Goal: Information Seeking & Learning: Find specific fact

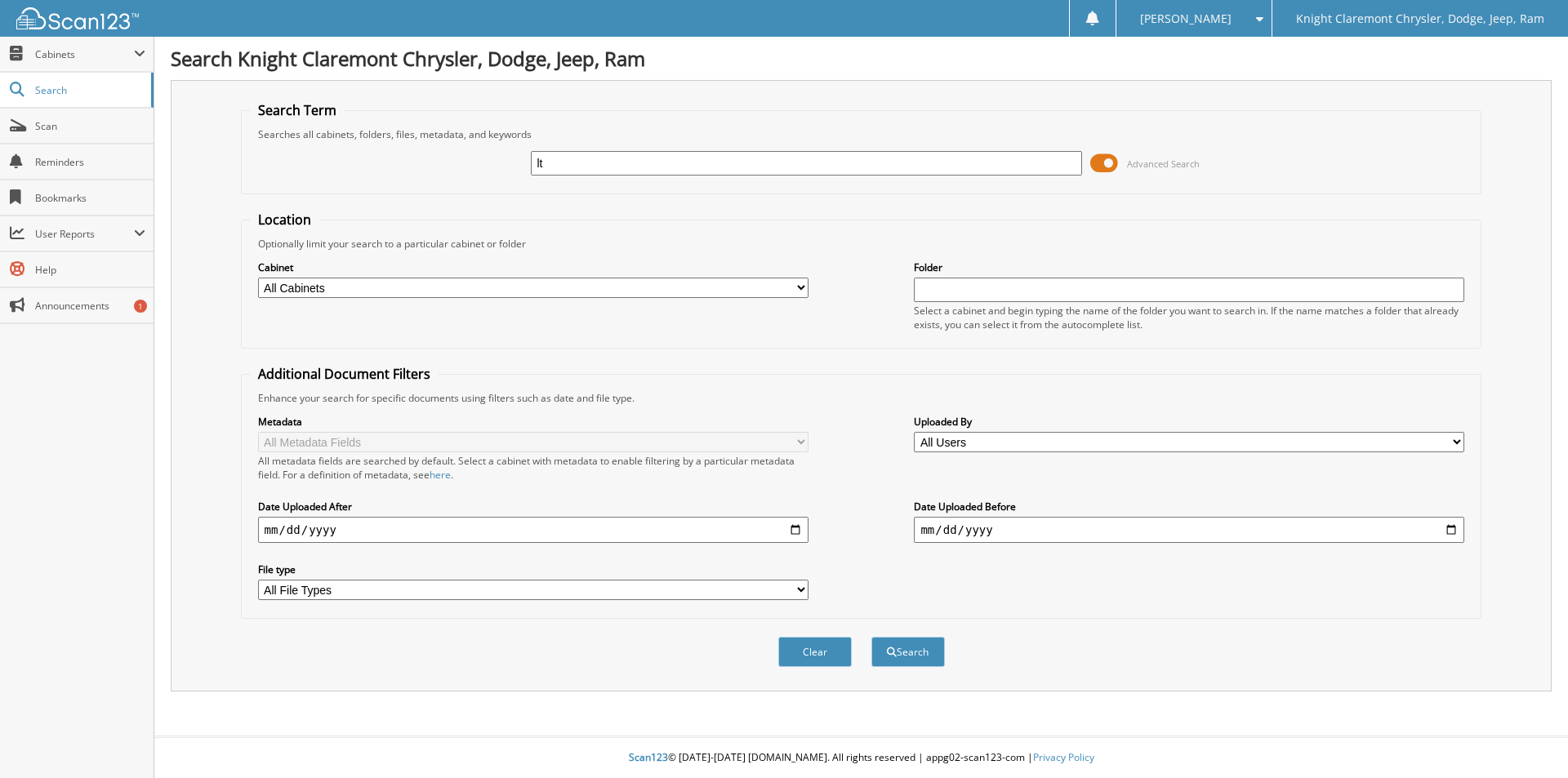
type input "LT0437"
click at [890, 660] on button "Search" at bounding box center [908, 652] width 73 height 30
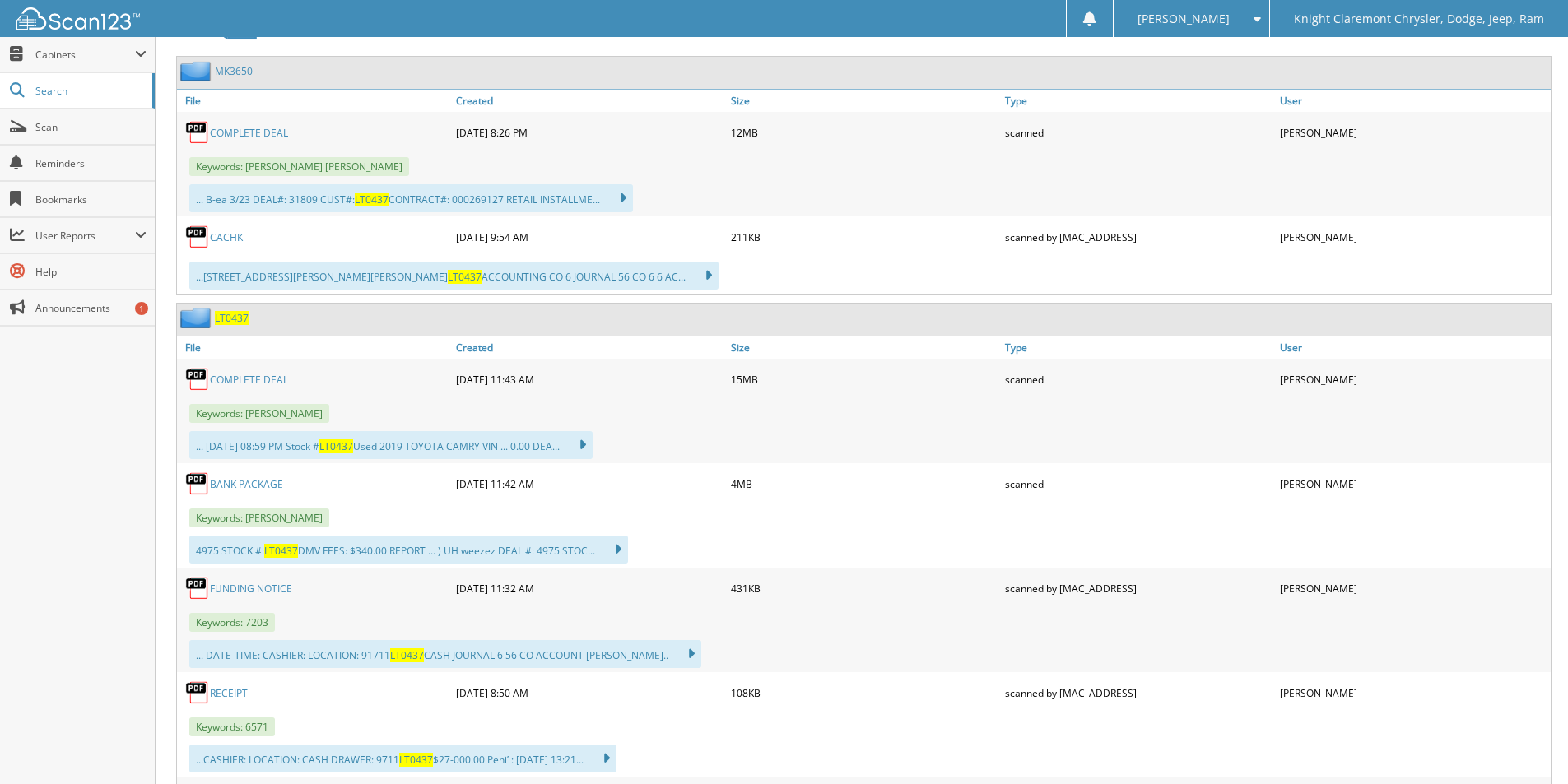
scroll to position [1152, 0]
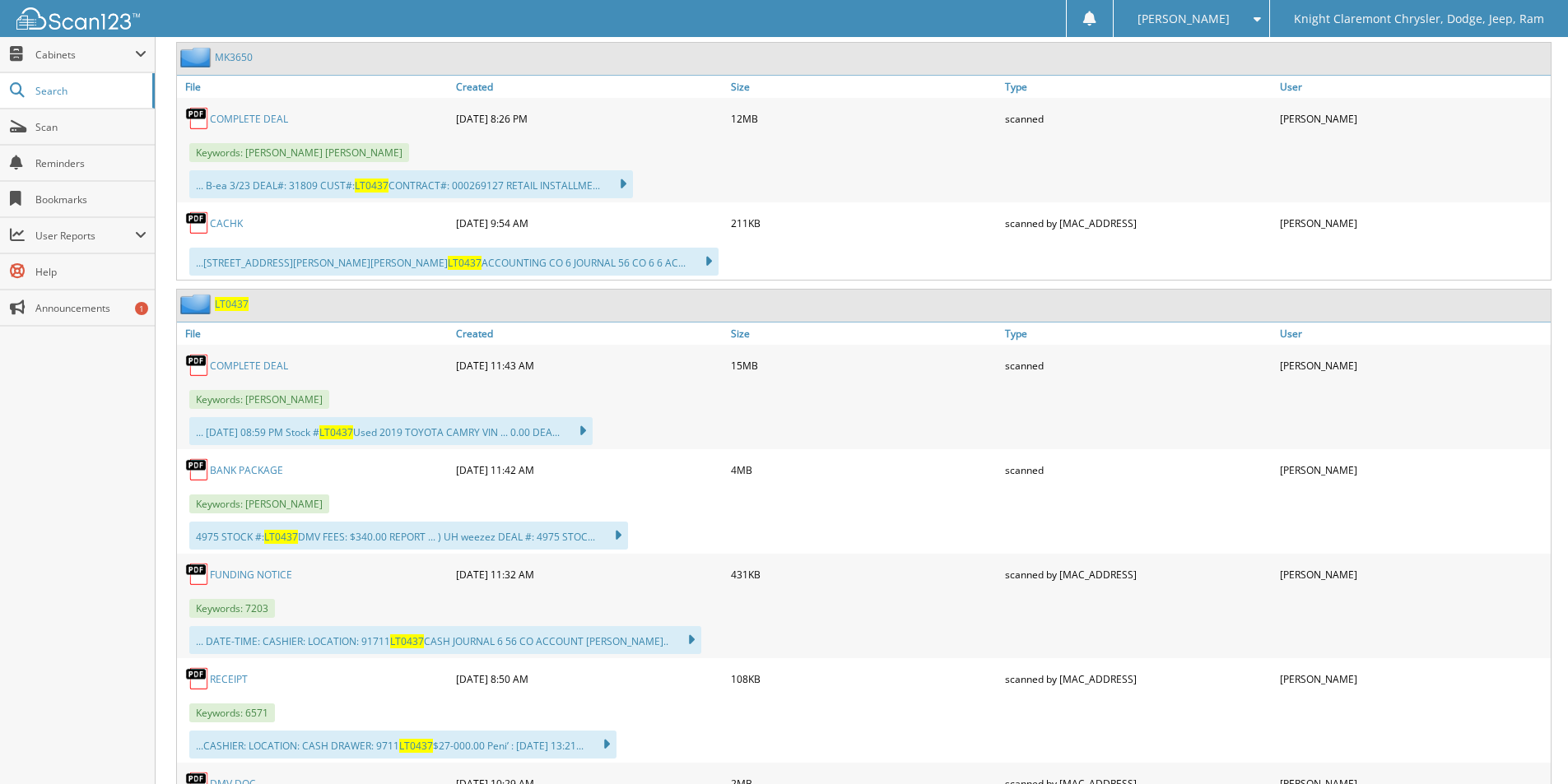
click at [247, 471] on link "BANK PACKAGE" at bounding box center [246, 470] width 73 height 14
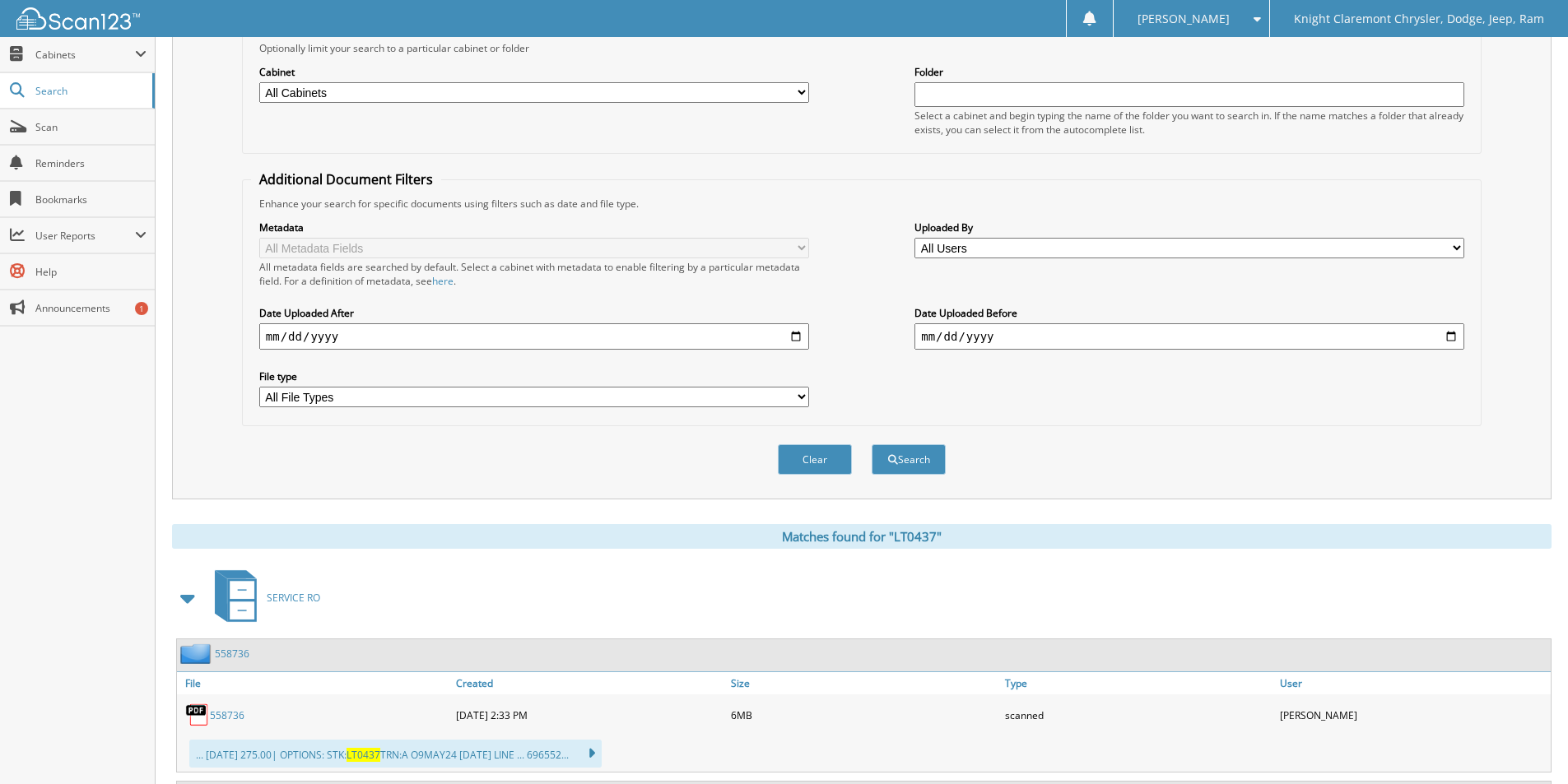
scroll to position [82, 0]
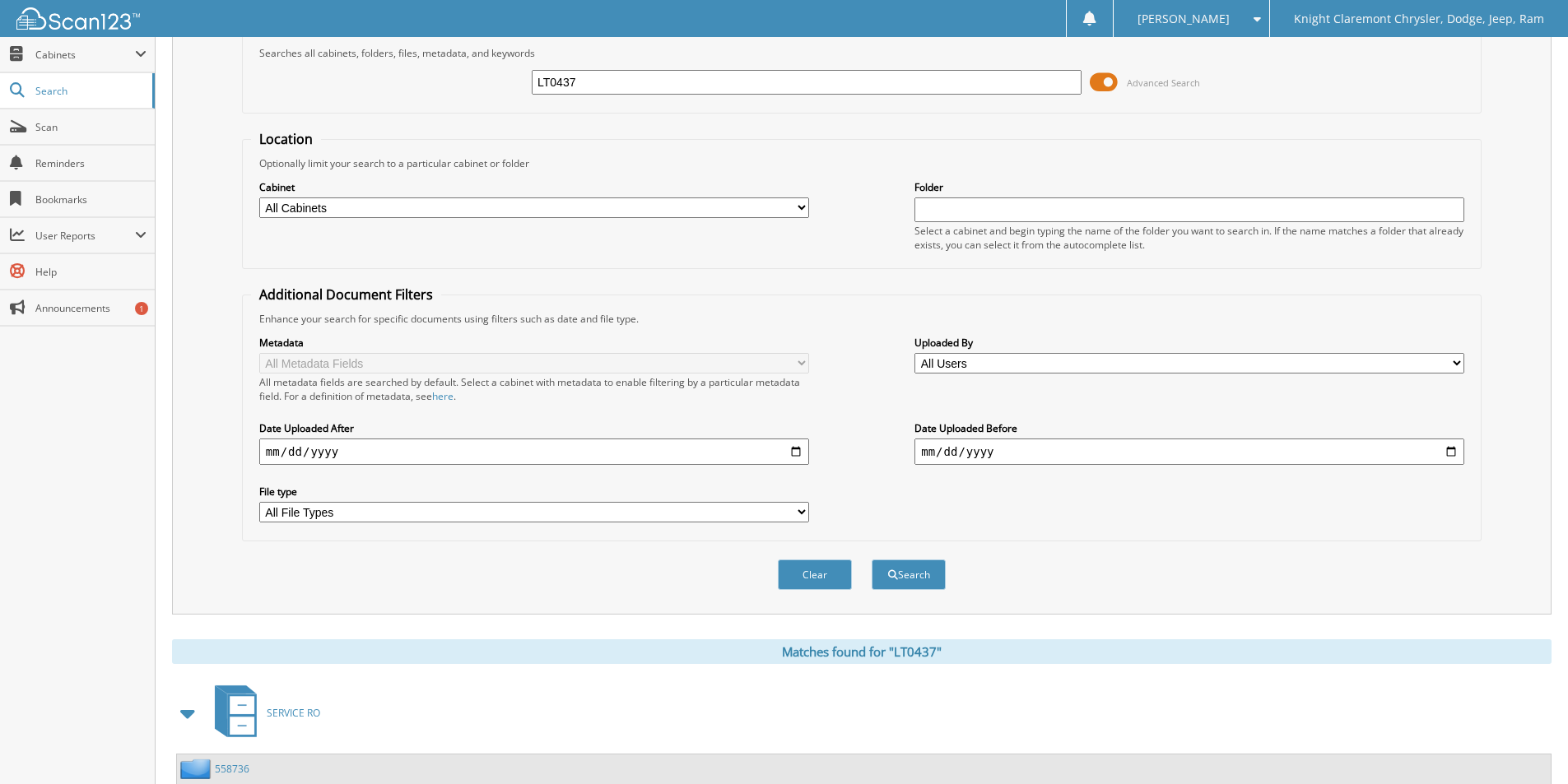
click at [546, 81] on input "LT0437" at bounding box center [806, 81] width 550 height 24
click at [553, 79] on input "LT0437" at bounding box center [806, 81] width 550 height 24
drag, startPoint x: 579, startPoint y: 86, endPoint x: 522, endPoint y: 77, distance: 57.7
click at [523, 77] on div "LT0437 Advanced Search" at bounding box center [861, 82] width 1221 height 44
type input "ht0437"
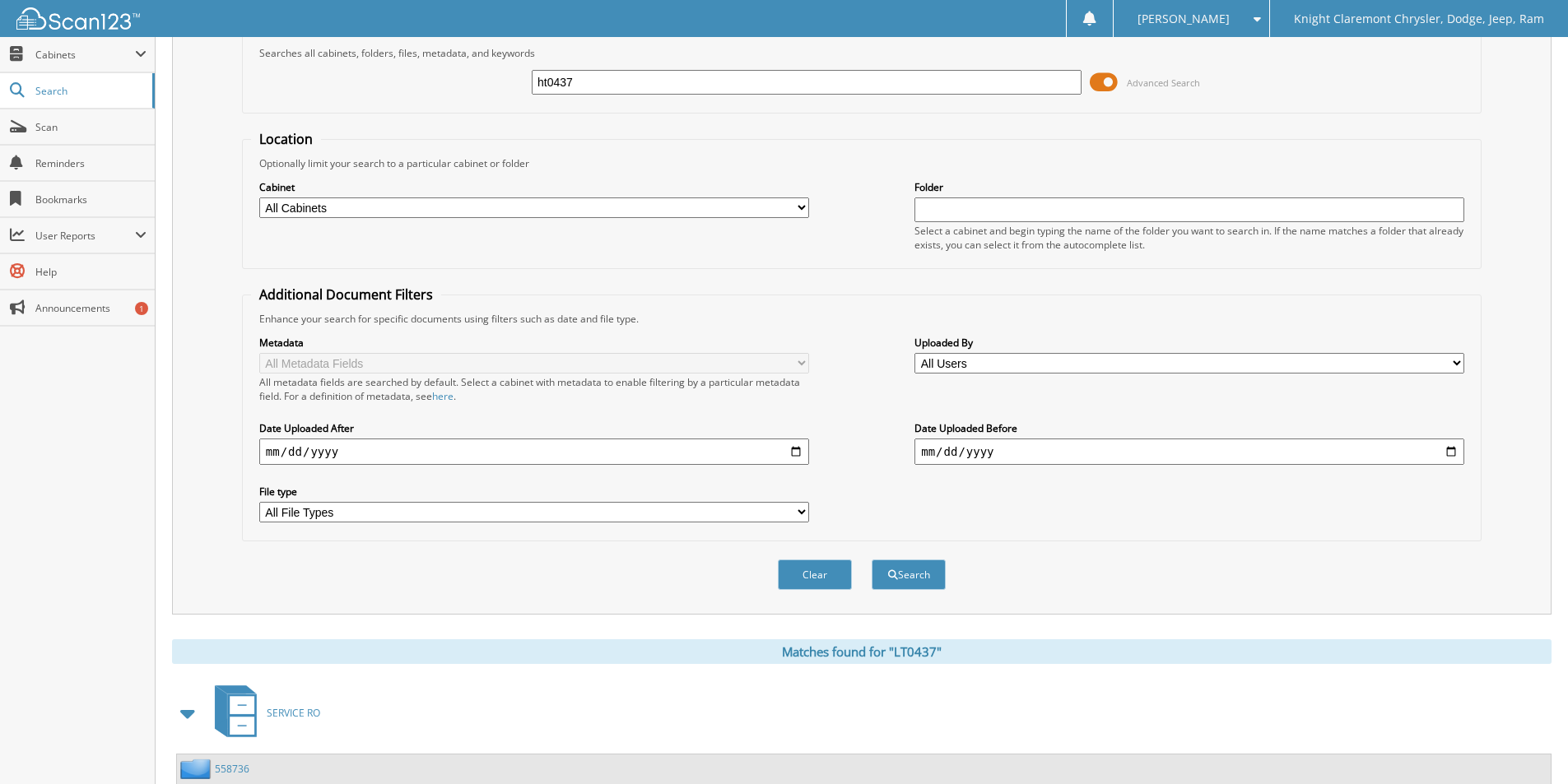
click at [871, 560] on button "Search" at bounding box center [908, 575] width 74 height 30
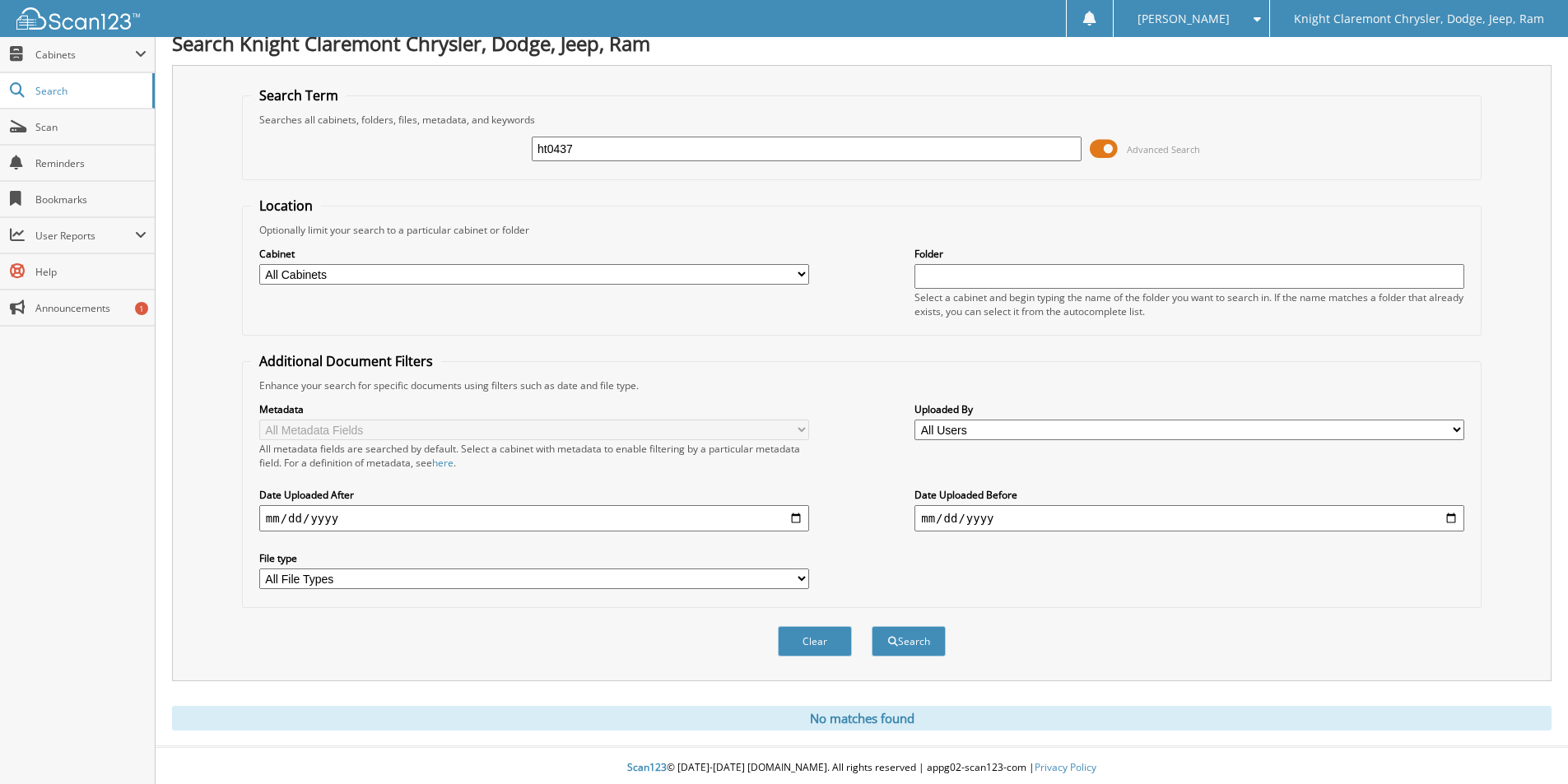
scroll to position [21, 0]
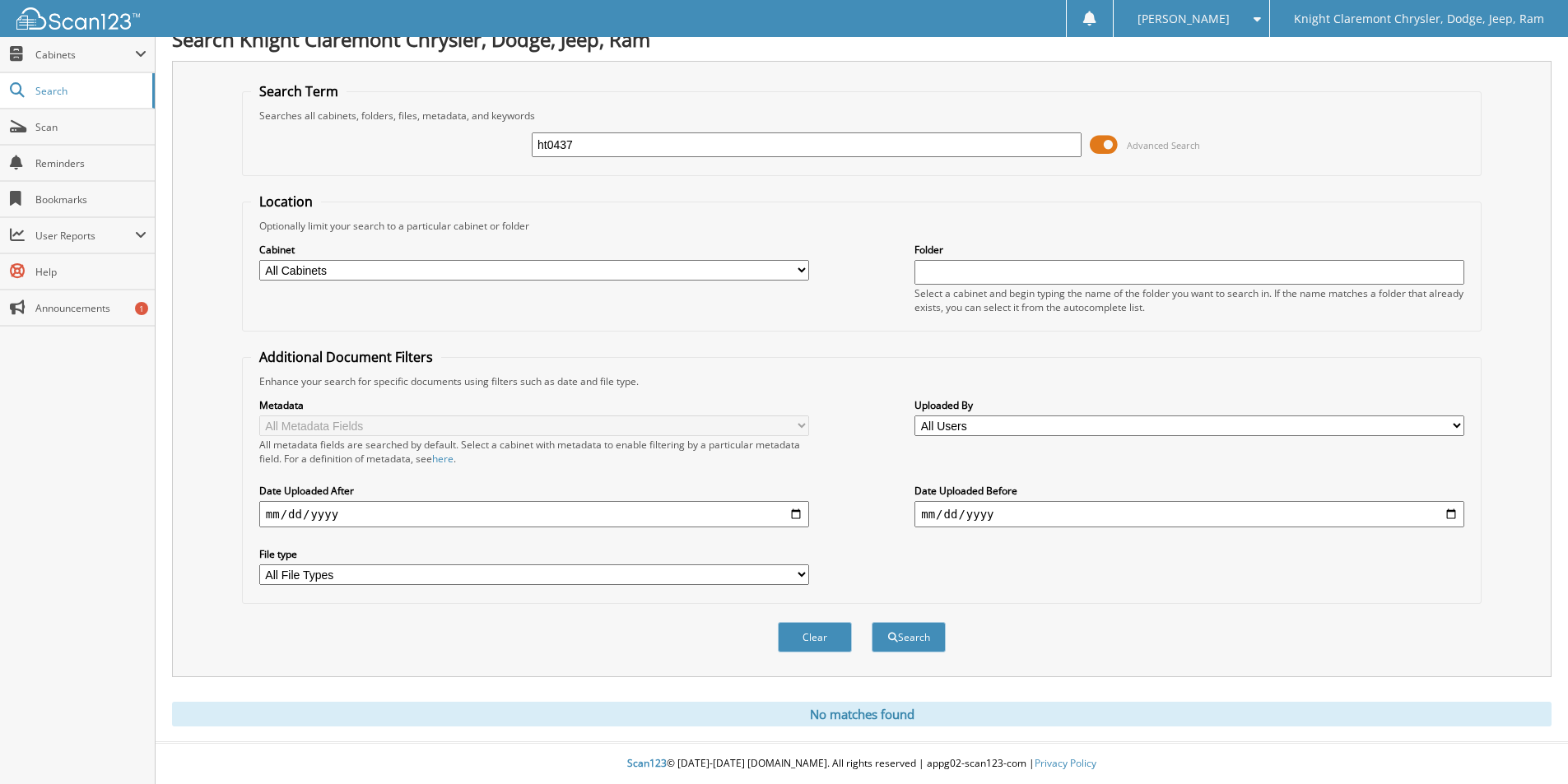
click at [593, 133] on input "ht0437" at bounding box center [806, 144] width 550 height 24
drag, startPoint x: 588, startPoint y: 142, endPoint x: 441, endPoint y: 160, distance: 148.1
click at [441, 160] on div "ht0437 Advanced Search" at bounding box center [861, 144] width 1221 height 44
type input "ht"
click at [871, 622] on button "Search" at bounding box center [908, 637] width 74 height 30
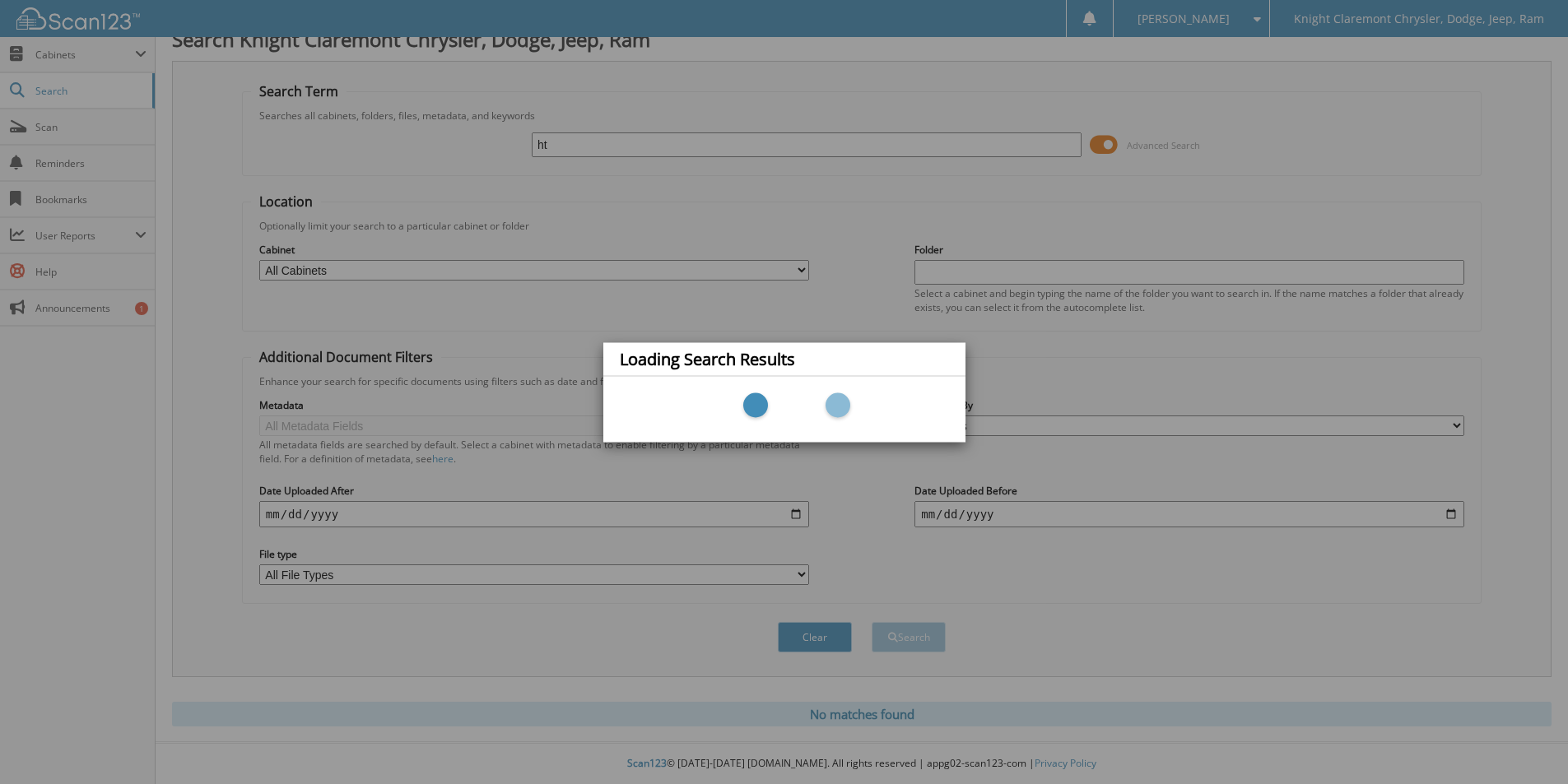
click at [735, 251] on div "Loading Search Results" at bounding box center [784, 392] width 1568 height 784
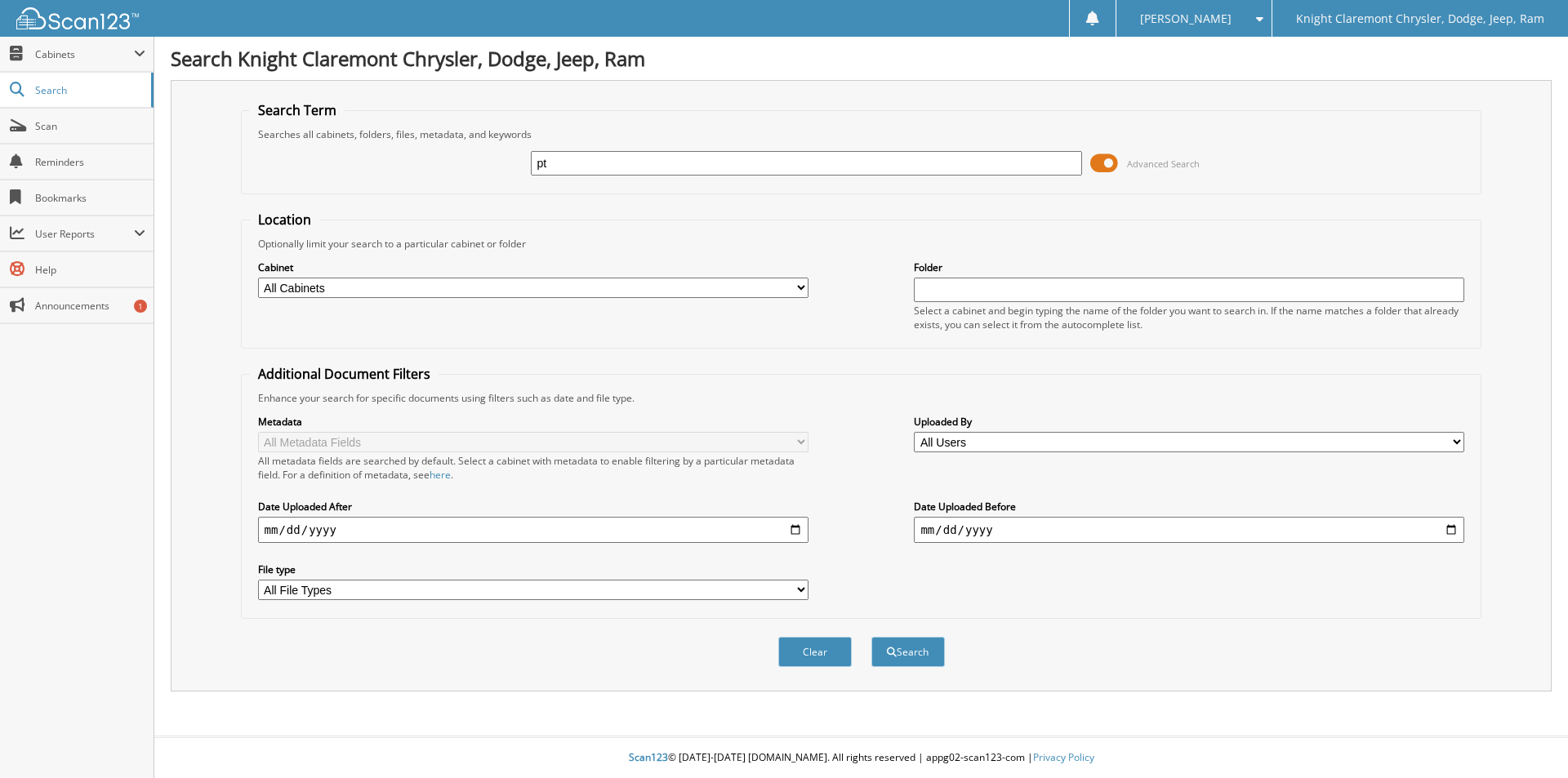
type input "PT0759"
click at [881, 657] on button "Search" at bounding box center [908, 652] width 73 height 30
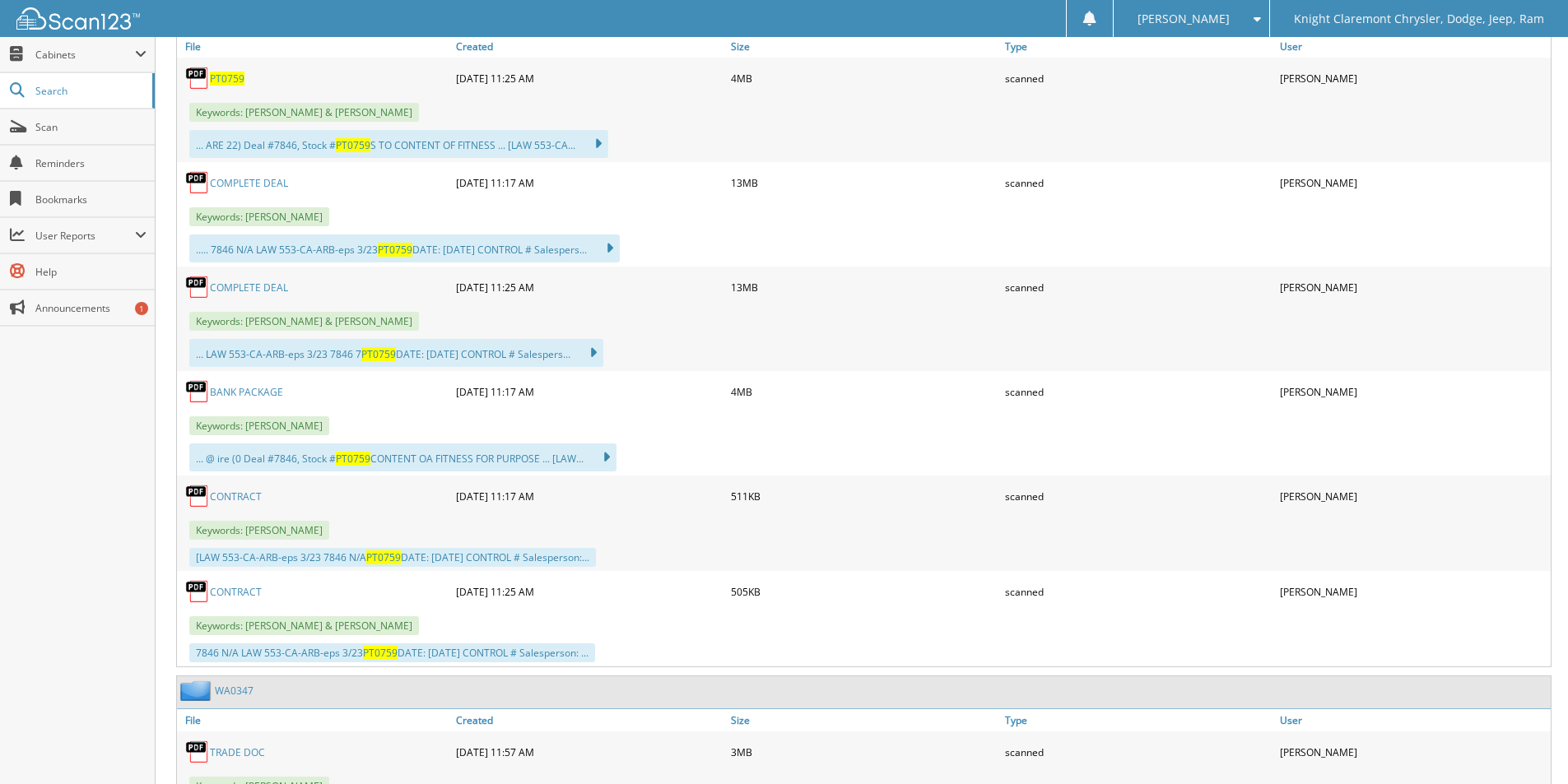
scroll to position [740, 0]
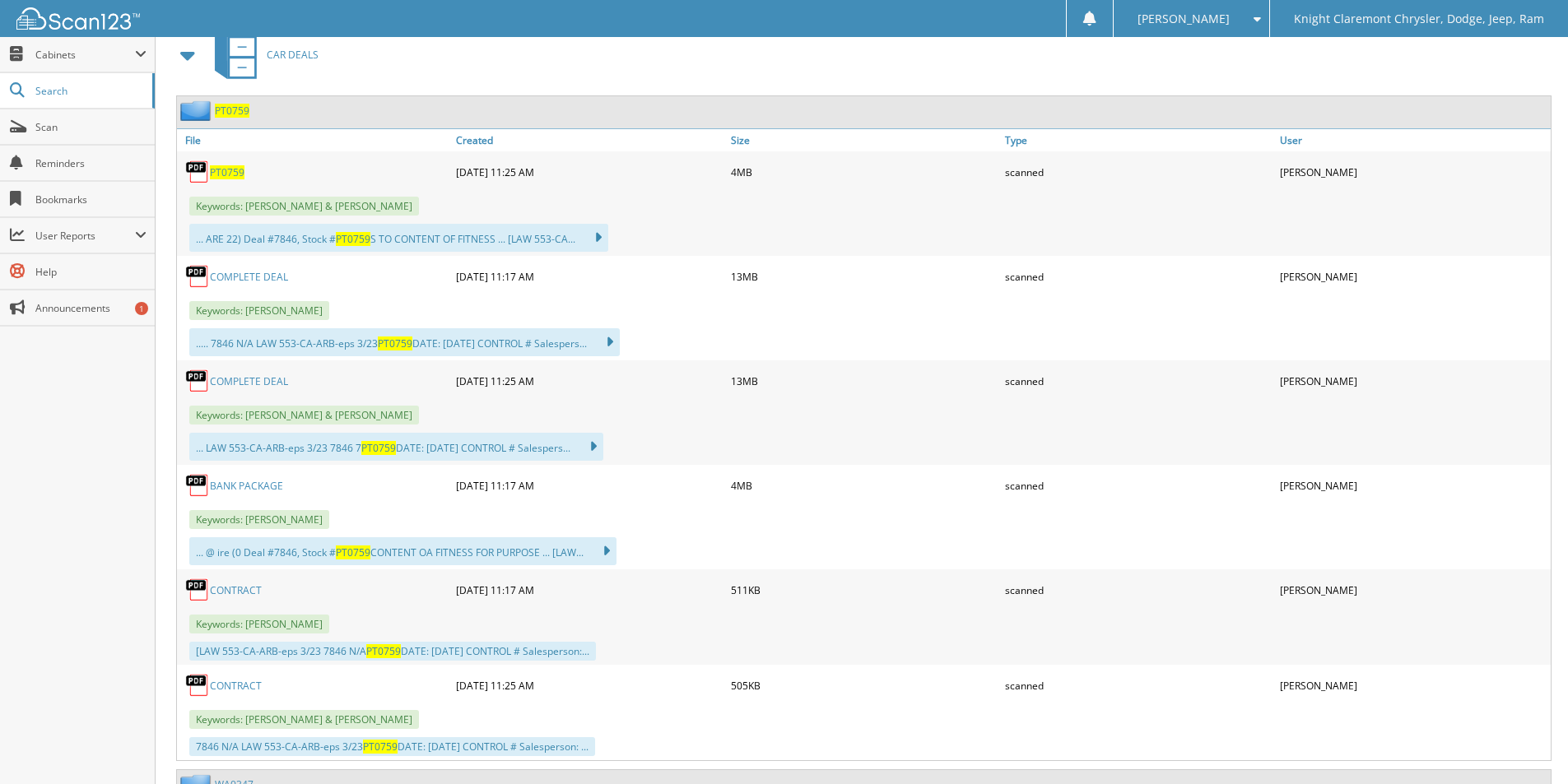
click at [265, 491] on link "BANK PACKAGE" at bounding box center [246, 486] width 73 height 14
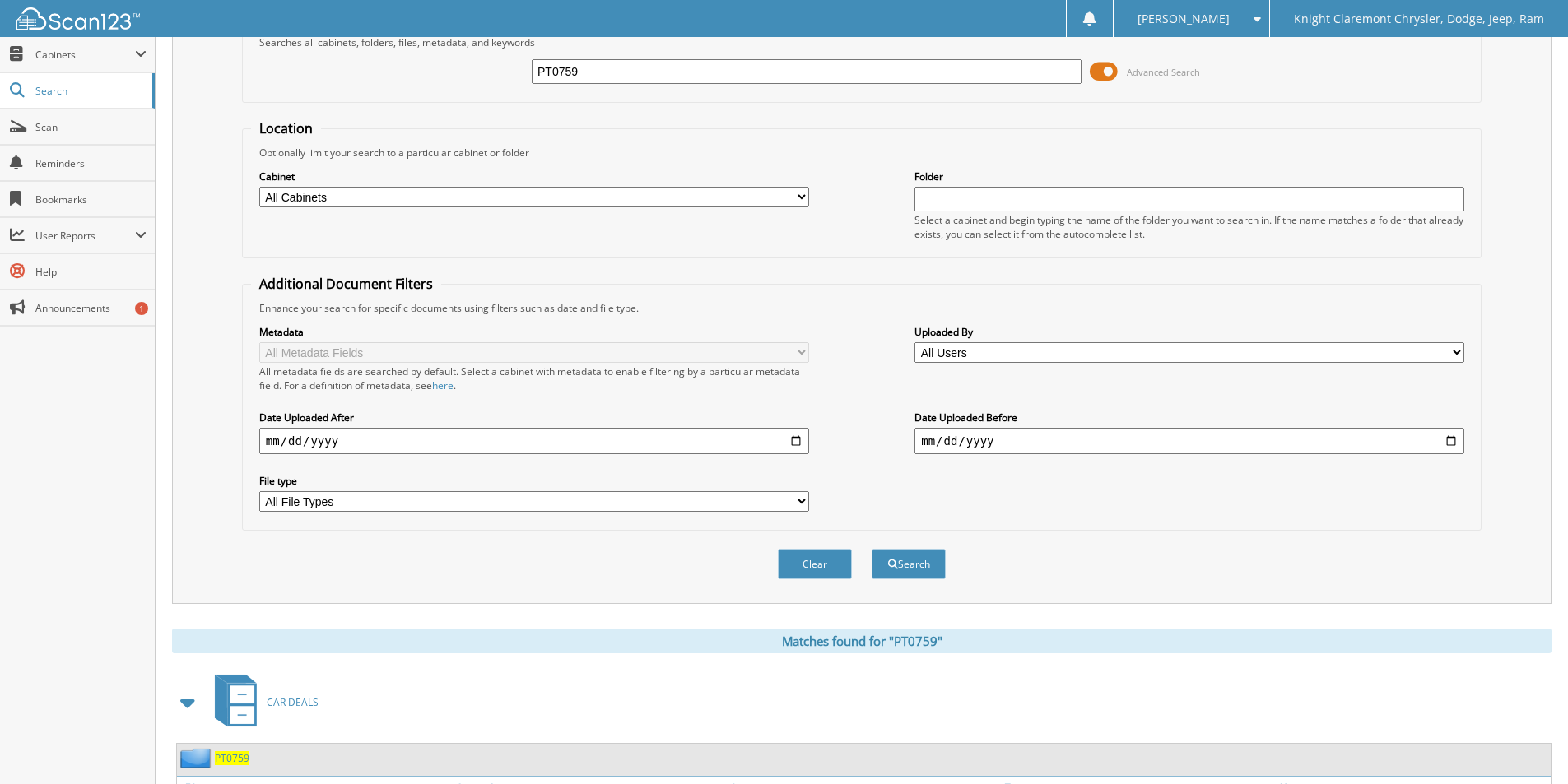
scroll to position [0, 0]
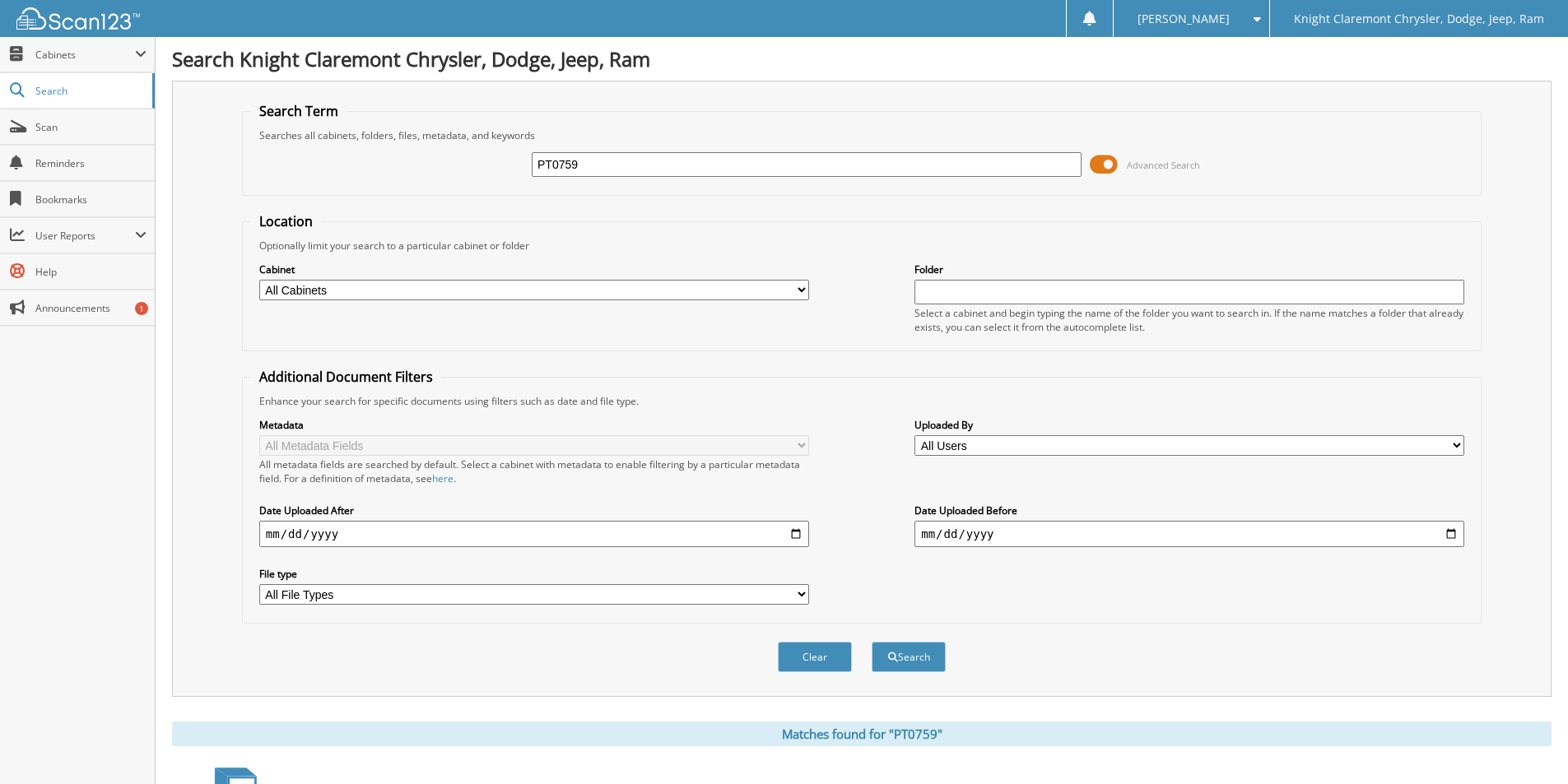
drag, startPoint x: 603, startPoint y: 164, endPoint x: 257, endPoint y: 153, distance: 346.2
click at [261, 154] on div "PT0759 Advanced Search" at bounding box center [861, 165] width 1221 height 44
type input "577903"
click at [871, 642] on button "Search" at bounding box center [908, 657] width 74 height 30
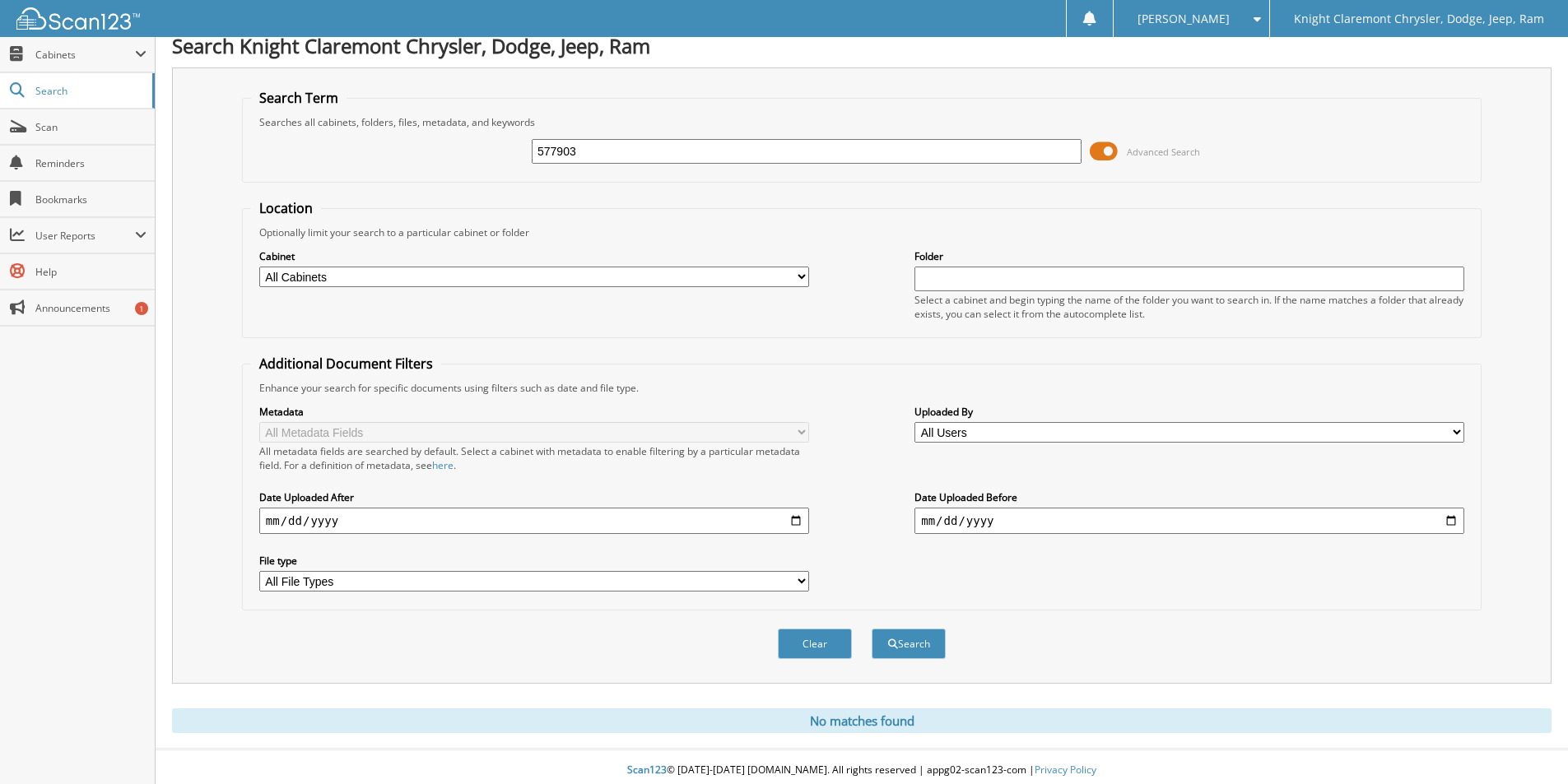
scroll to position [21, 0]
